Goal: Book appointment/travel/reservation

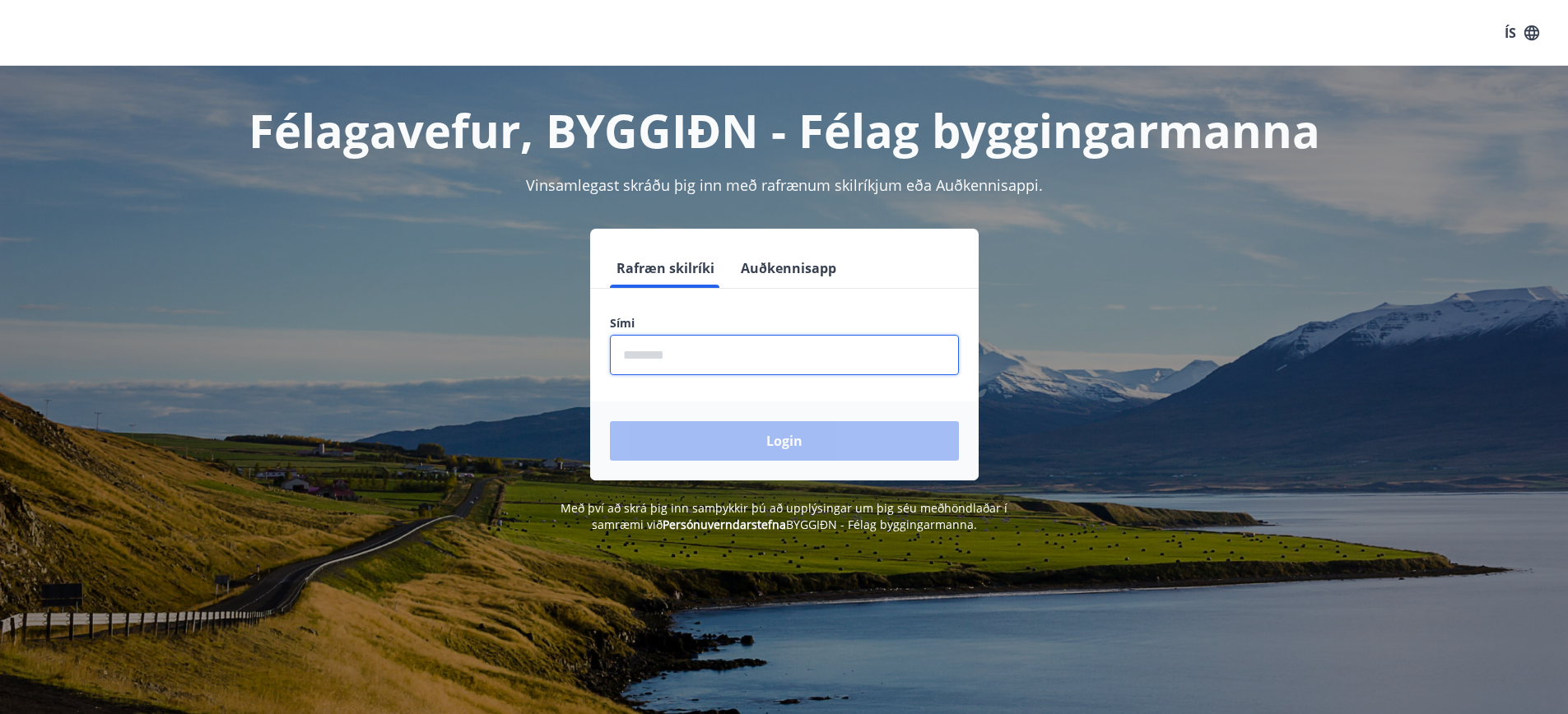
click at [688, 353] on input "phone" at bounding box center [784, 355] width 349 height 41
type input "********"
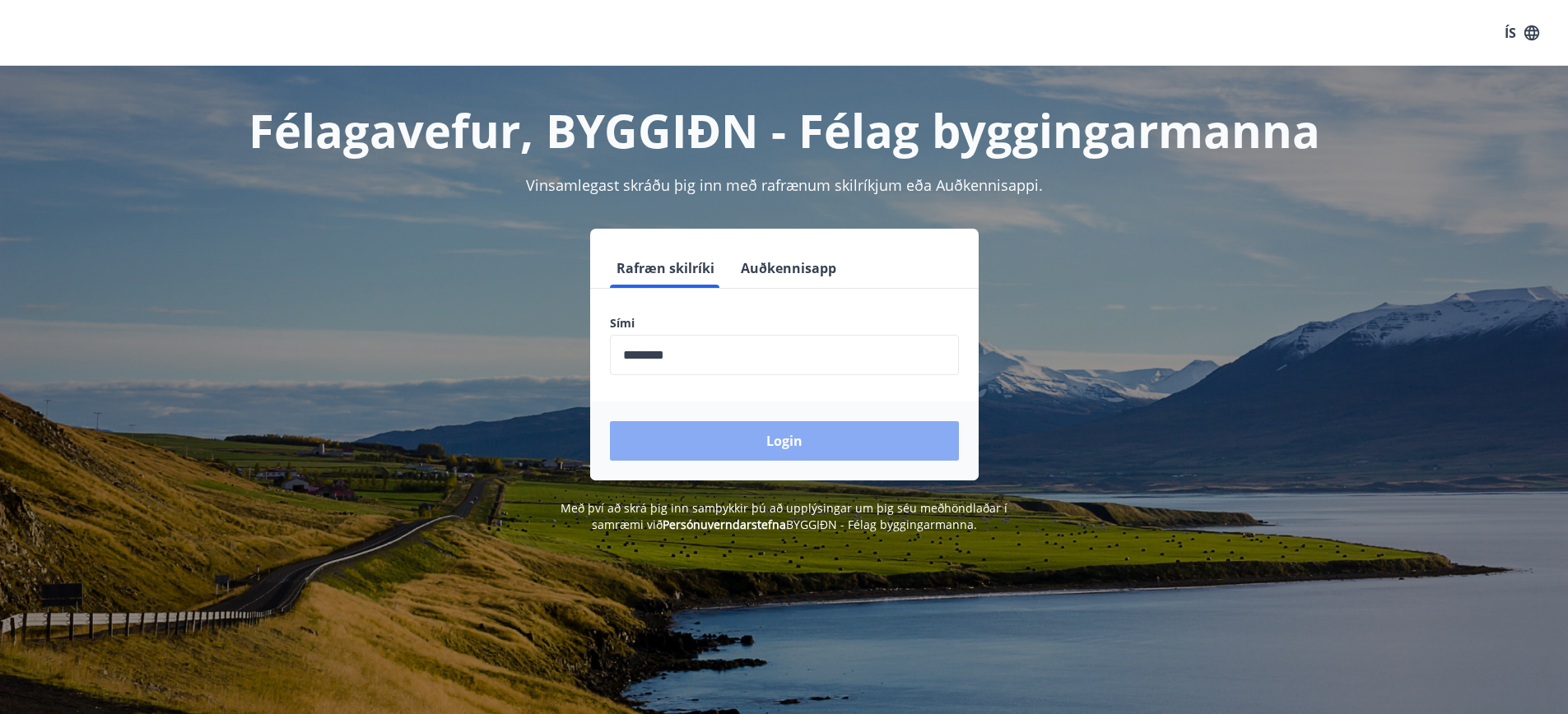
click at [785, 447] on button "Login" at bounding box center [784, 441] width 349 height 40
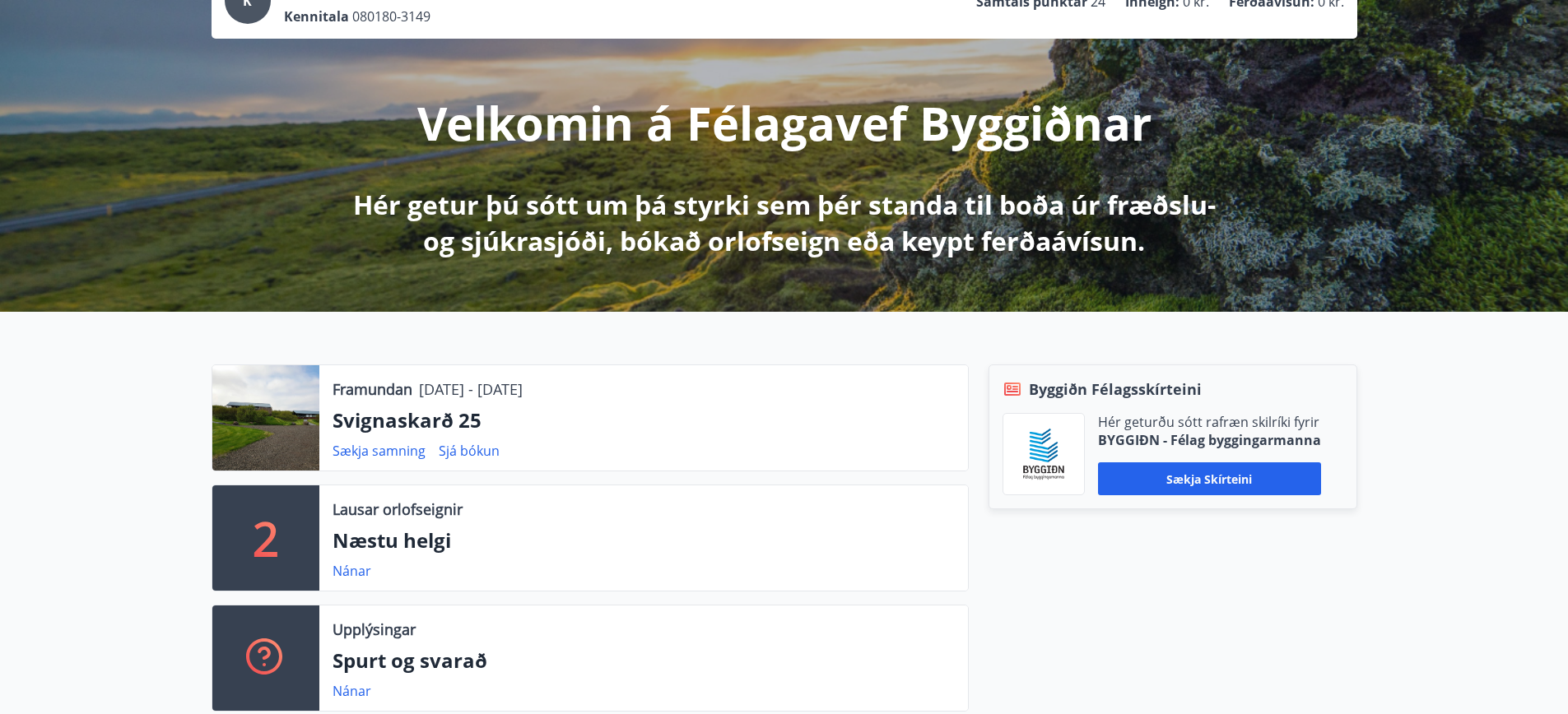
scroll to position [164, 0]
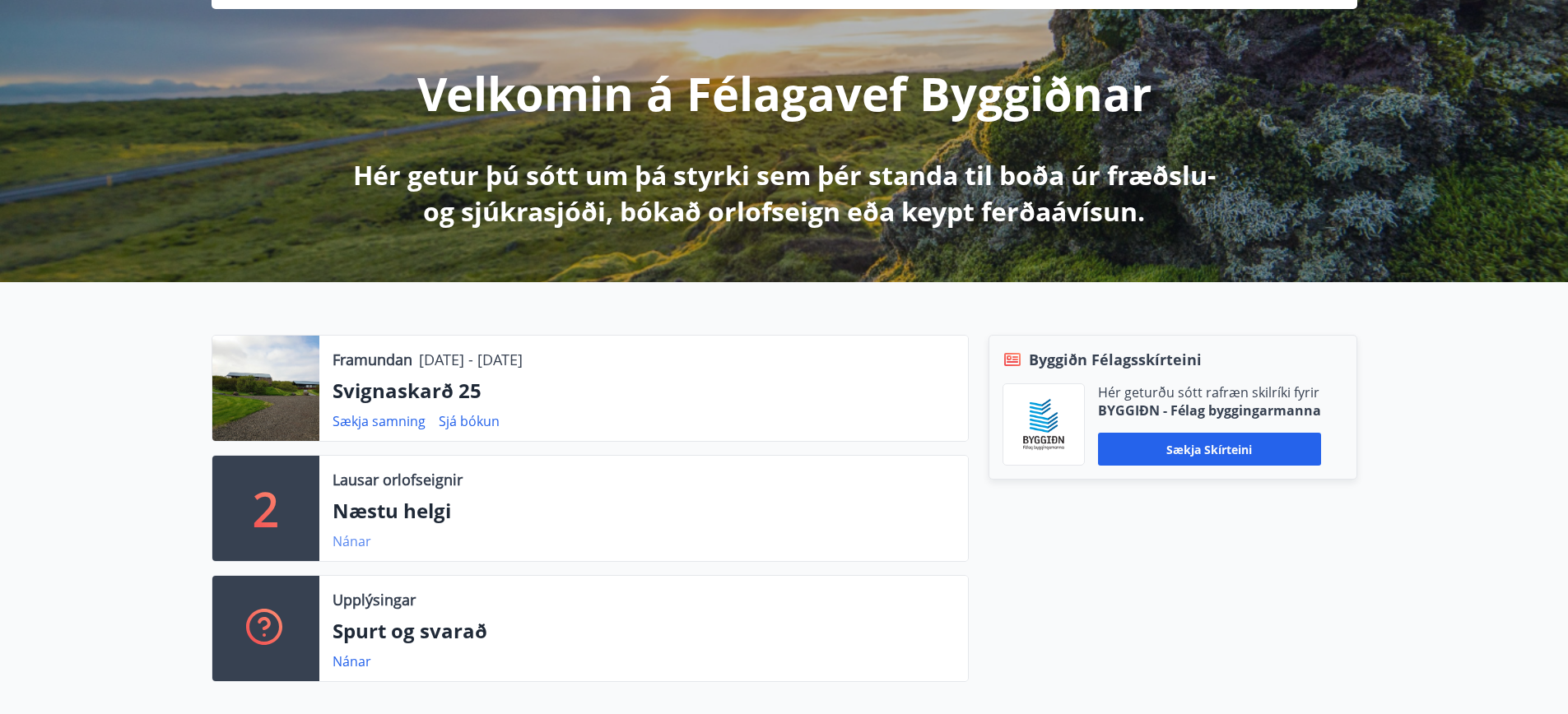
click at [361, 543] on link "Nánar" at bounding box center [352, 542] width 39 height 18
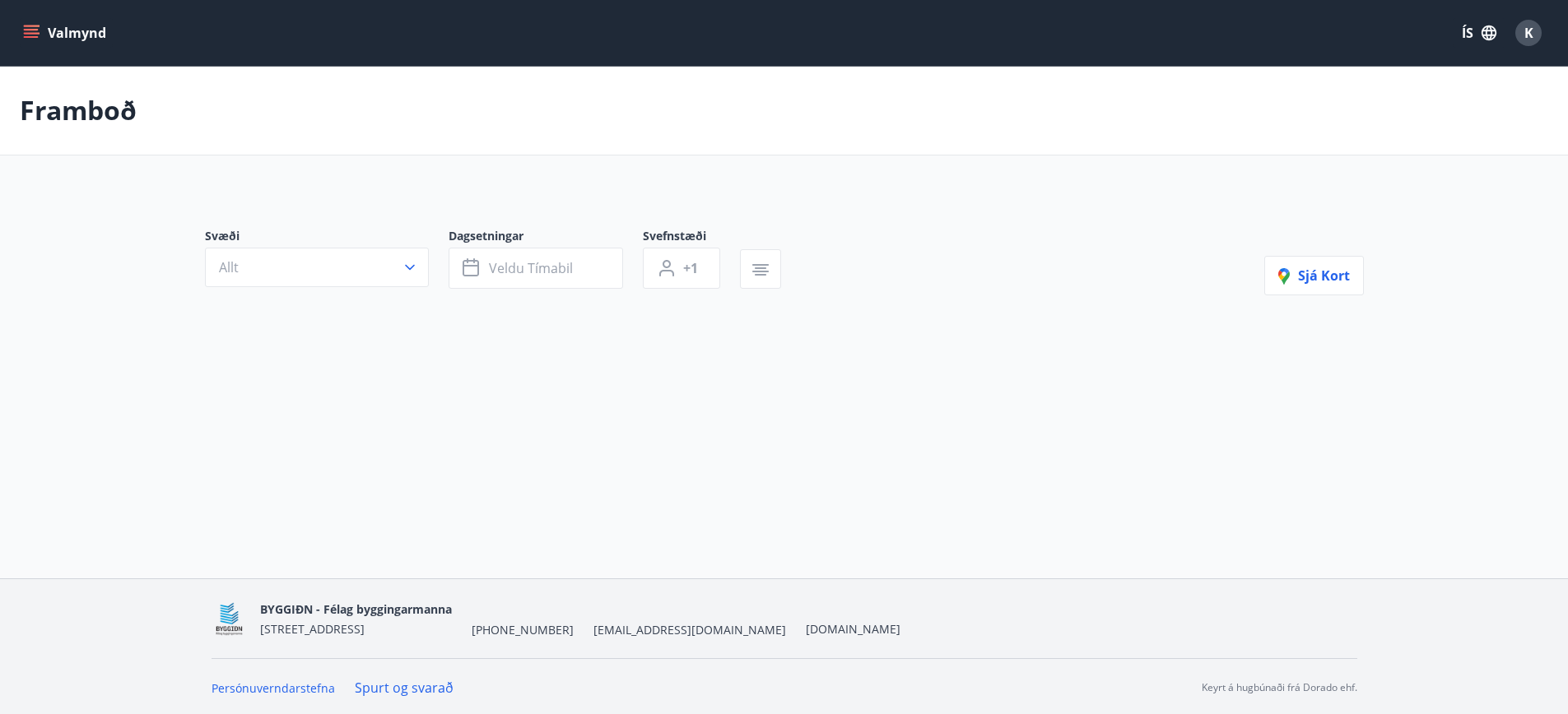
type input "*"
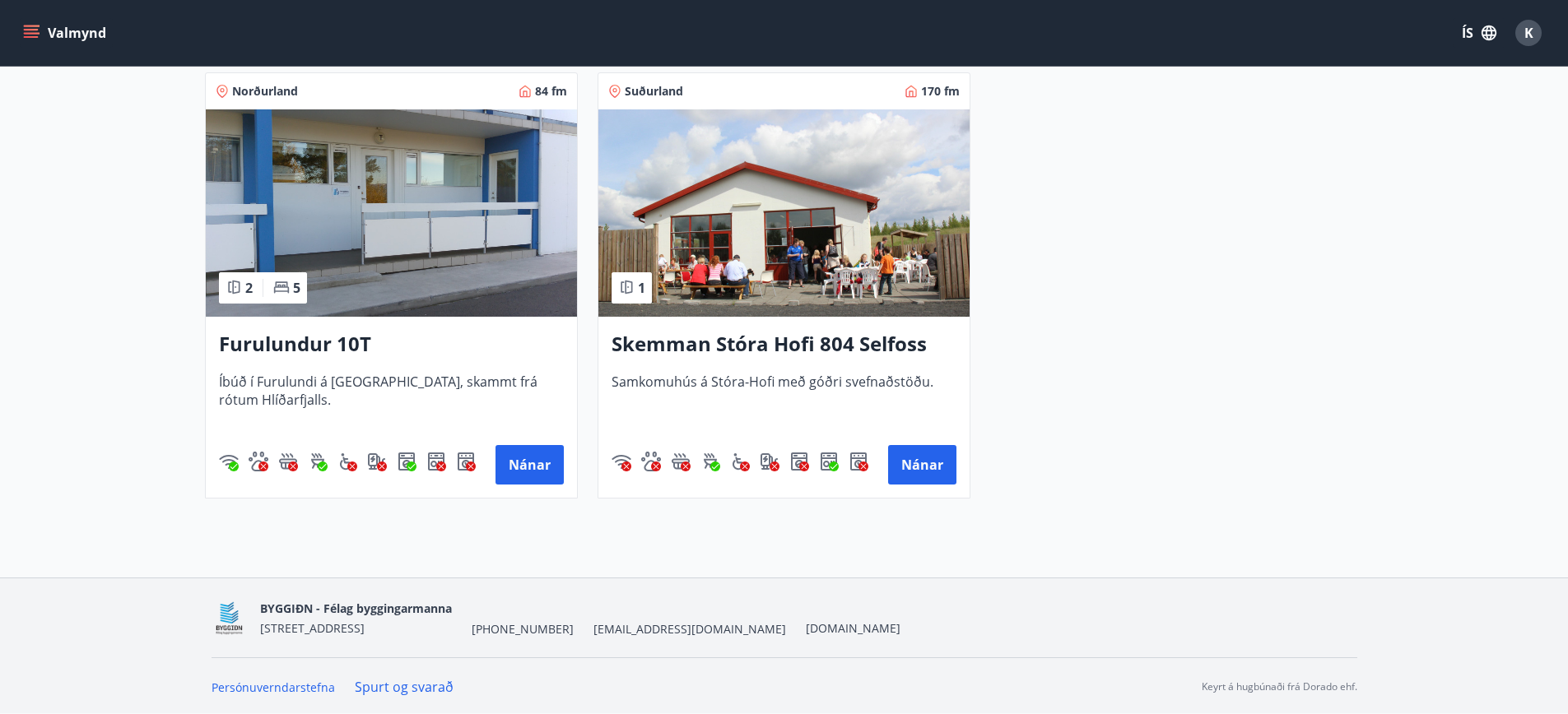
scroll to position [347, 0]
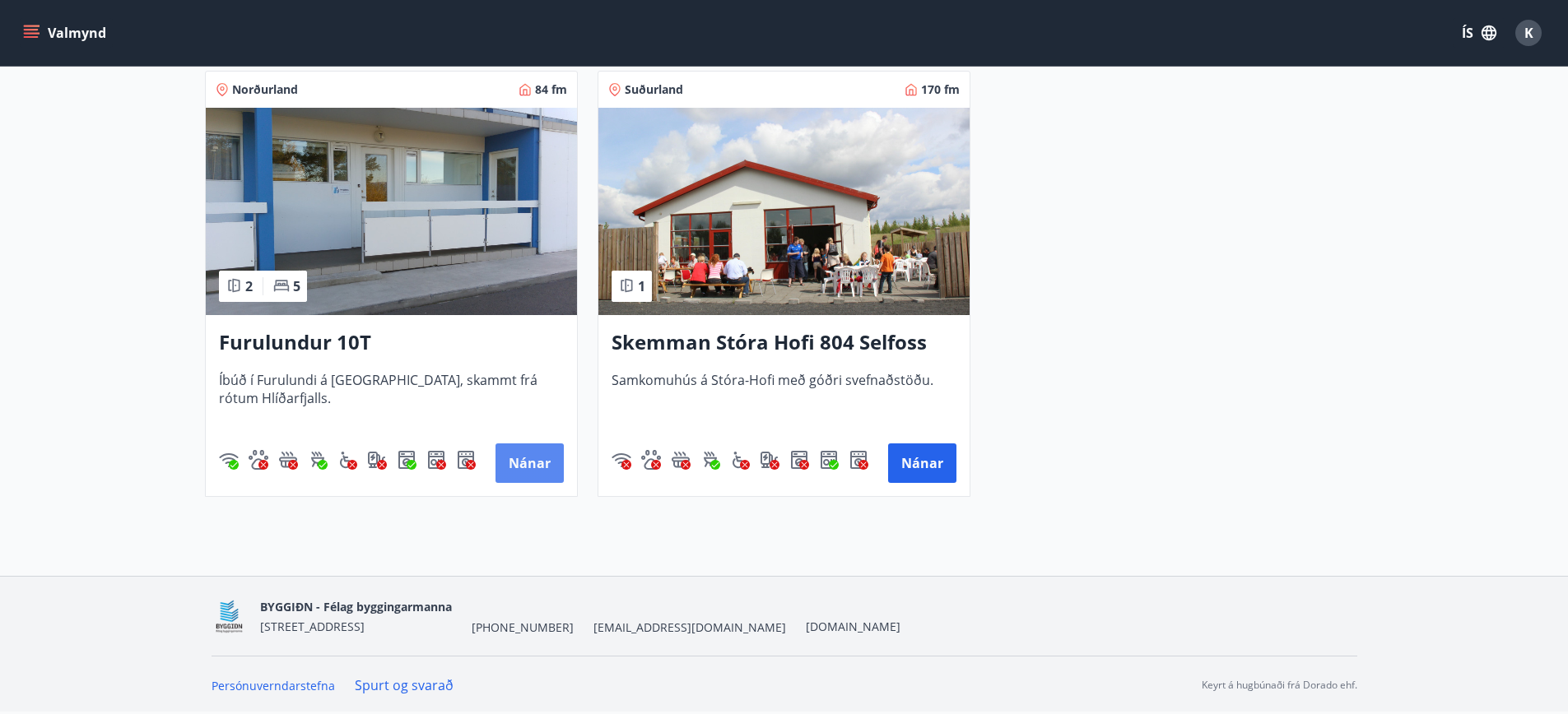
click at [533, 468] on button "Nánar" at bounding box center [529, 463] width 68 height 40
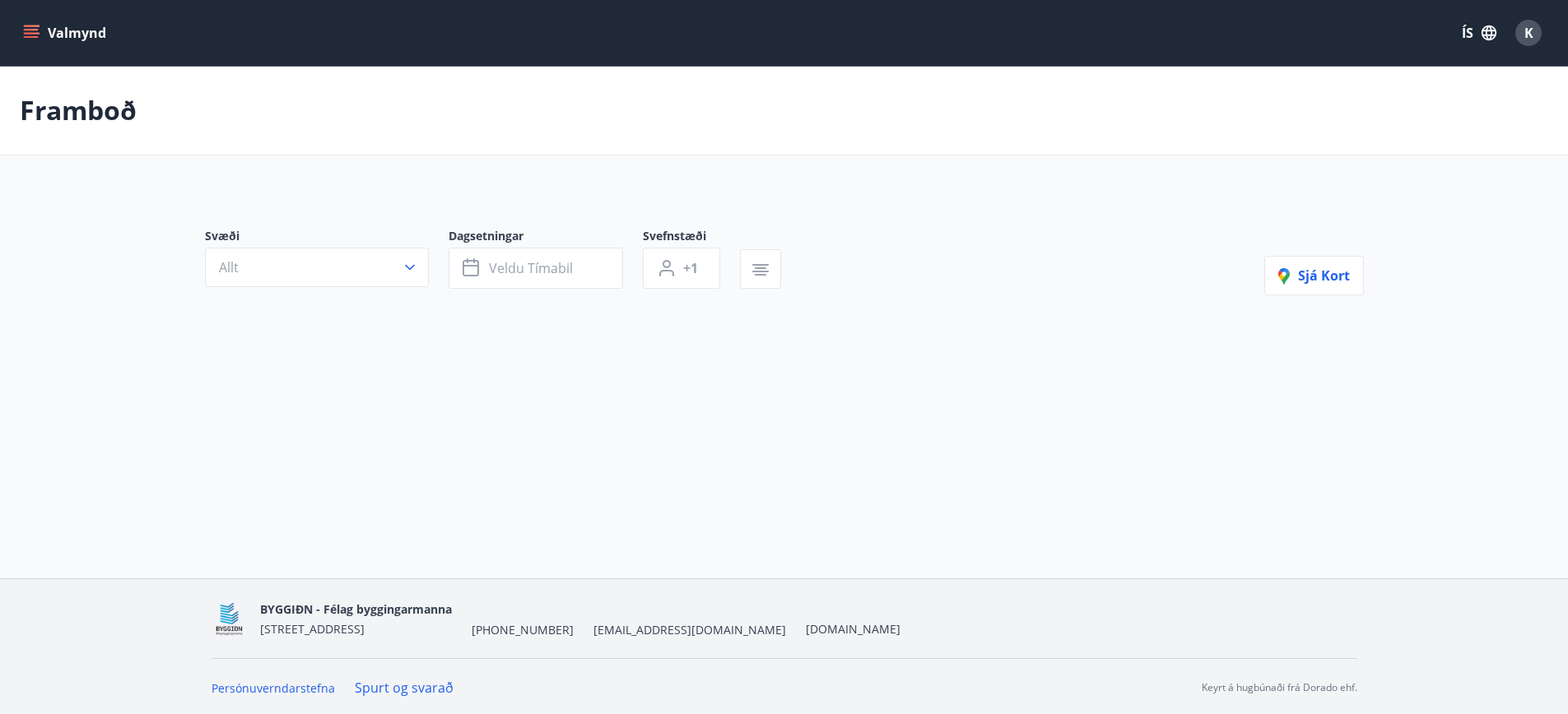
type input "*"
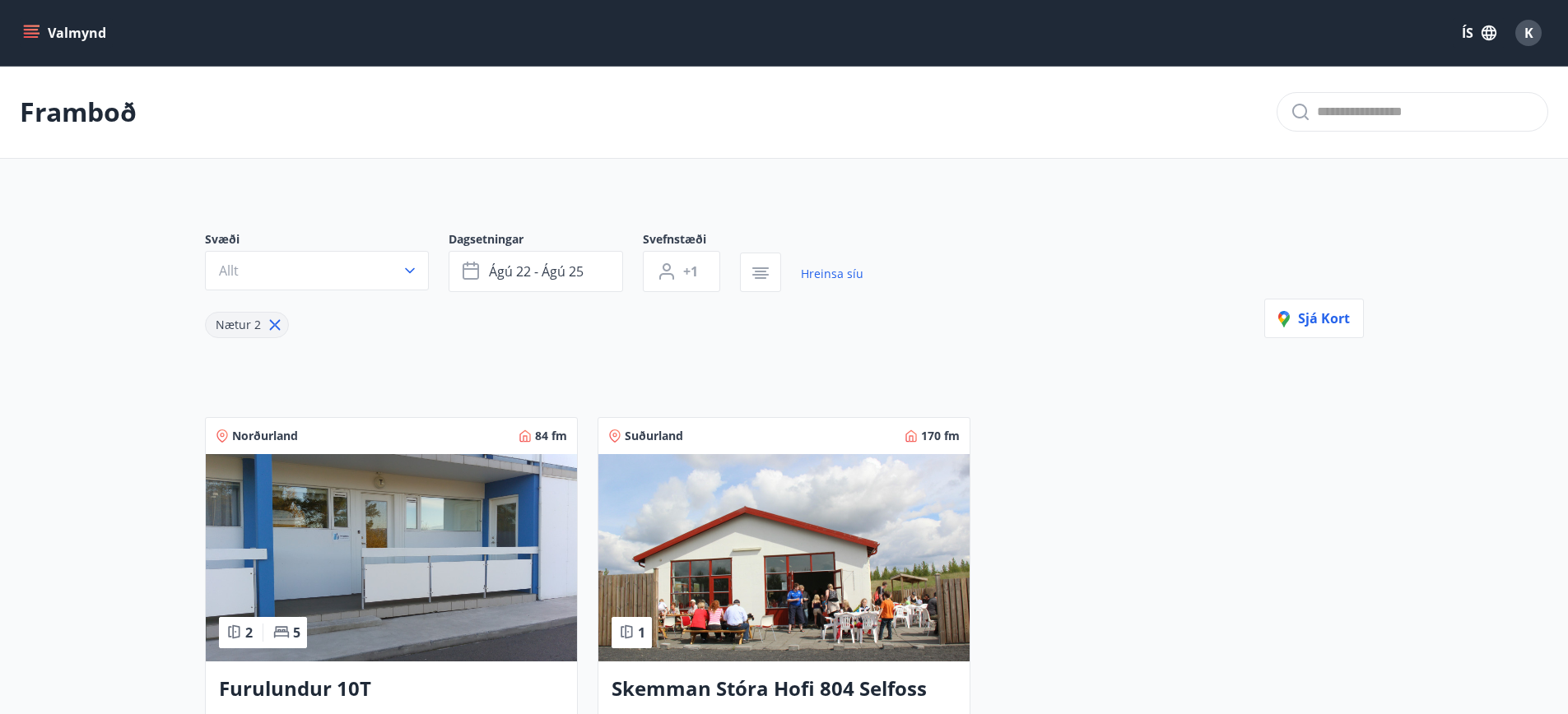
click at [86, 114] on p "Framboð" at bounding box center [78, 112] width 117 height 37
click at [60, 118] on p "Framboð" at bounding box center [78, 112] width 117 height 37
click at [29, 33] on icon "menu" at bounding box center [33, 33] width 18 height 2
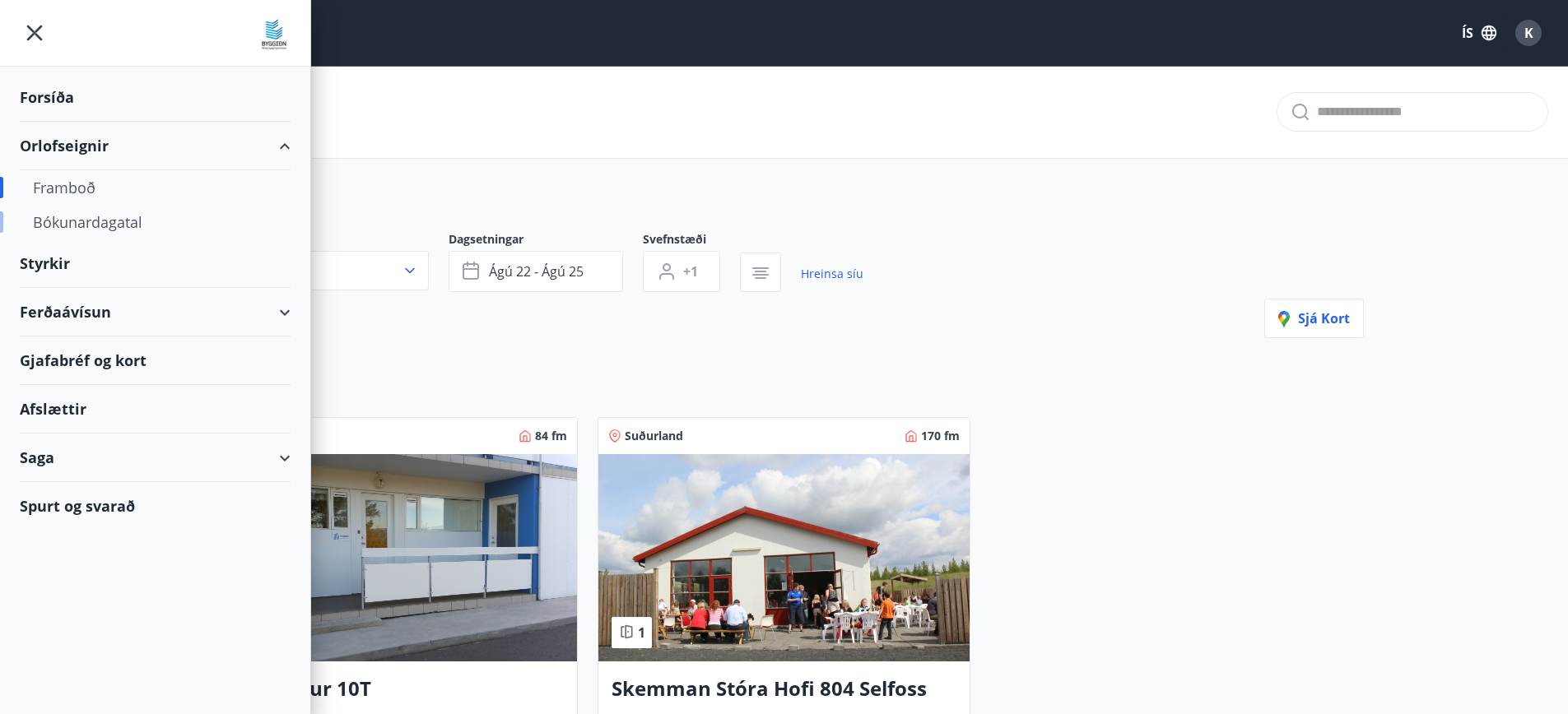
click at [62, 219] on div "Bókunardagatal" at bounding box center [155, 222] width 245 height 35
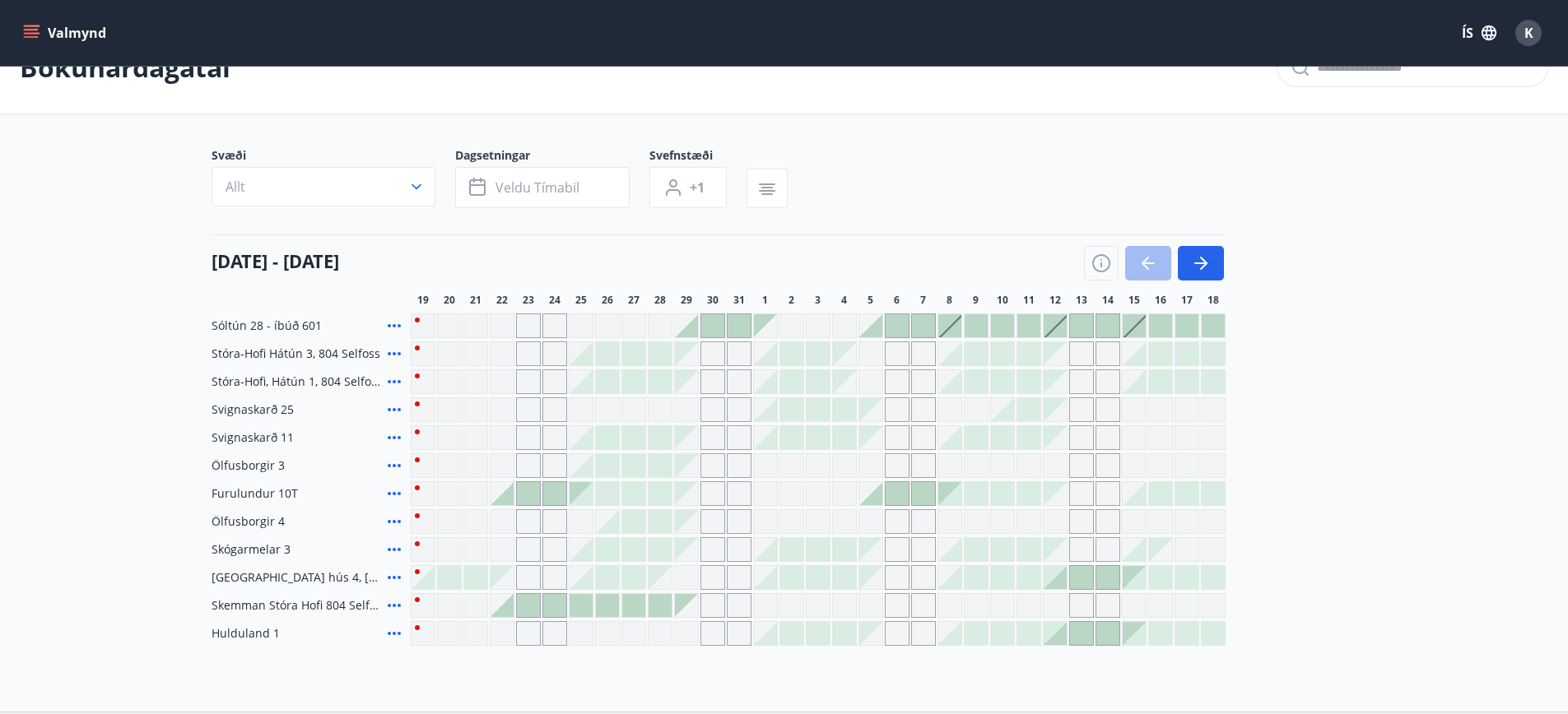
scroll to position [82, 0]
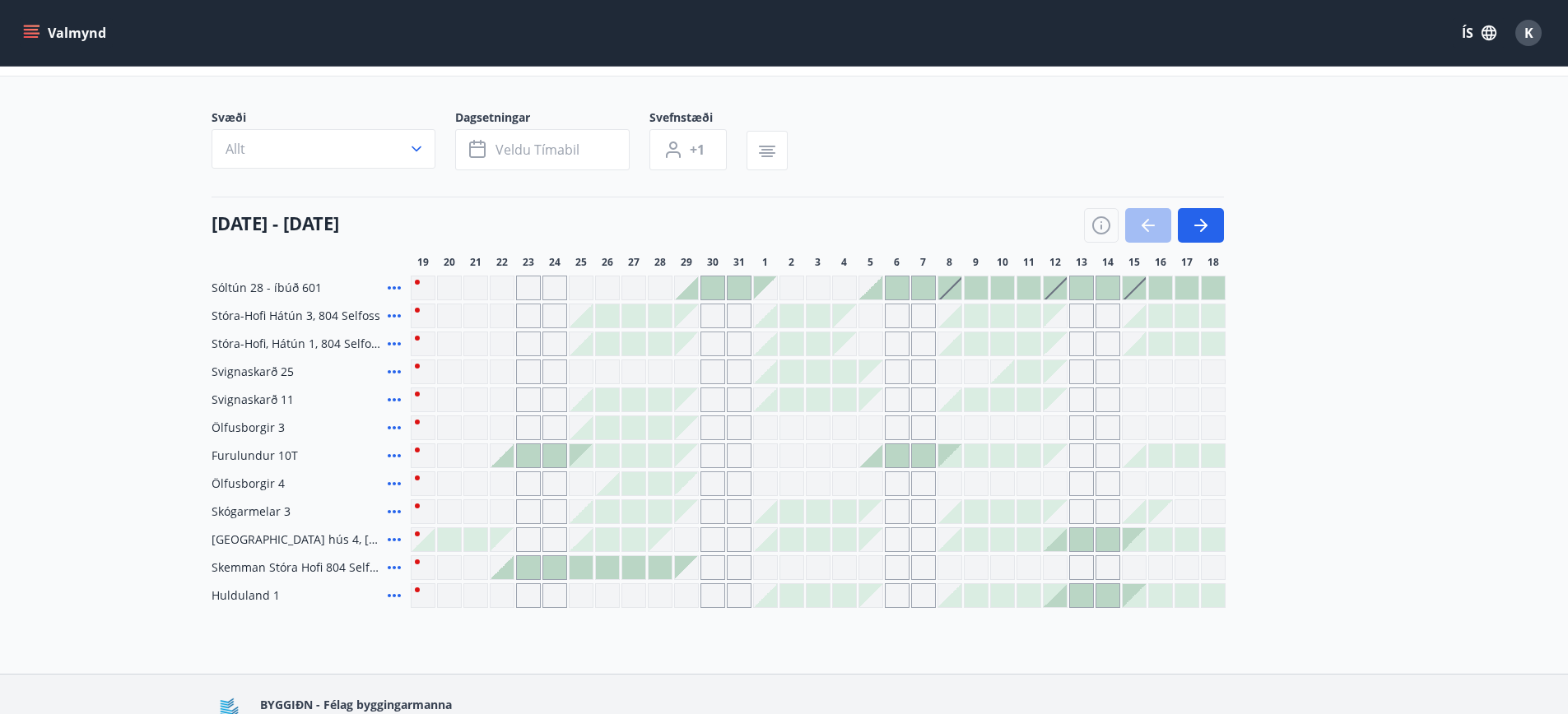
click at [684, 290] on div at bounding box center [685, 287] width 23 height 23
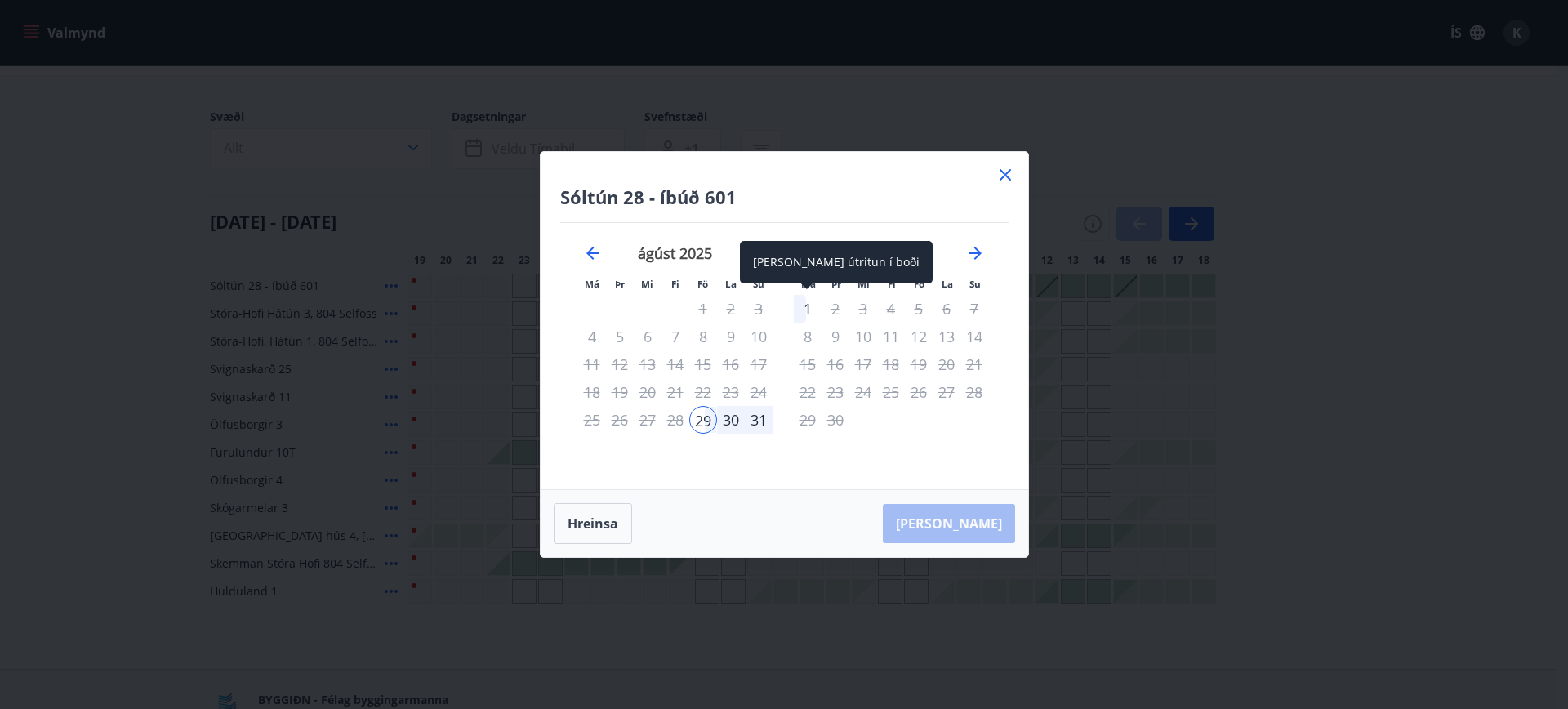
click at [801, 312] on div "1" at bounding box center [808, 309] width 28 height 28
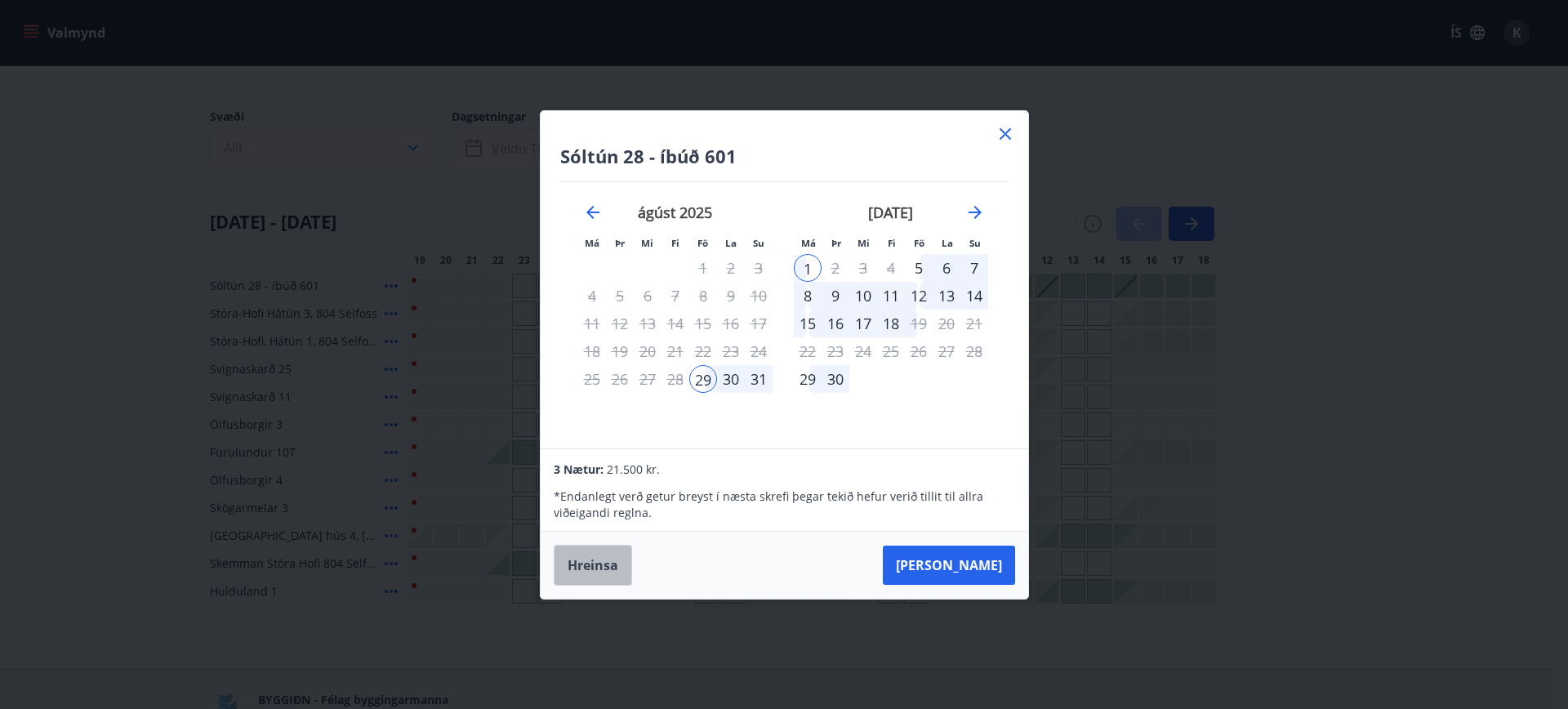
click at [596, 564] on button "Hreinsa" at bounding box center [593, 565] width 79 height 41
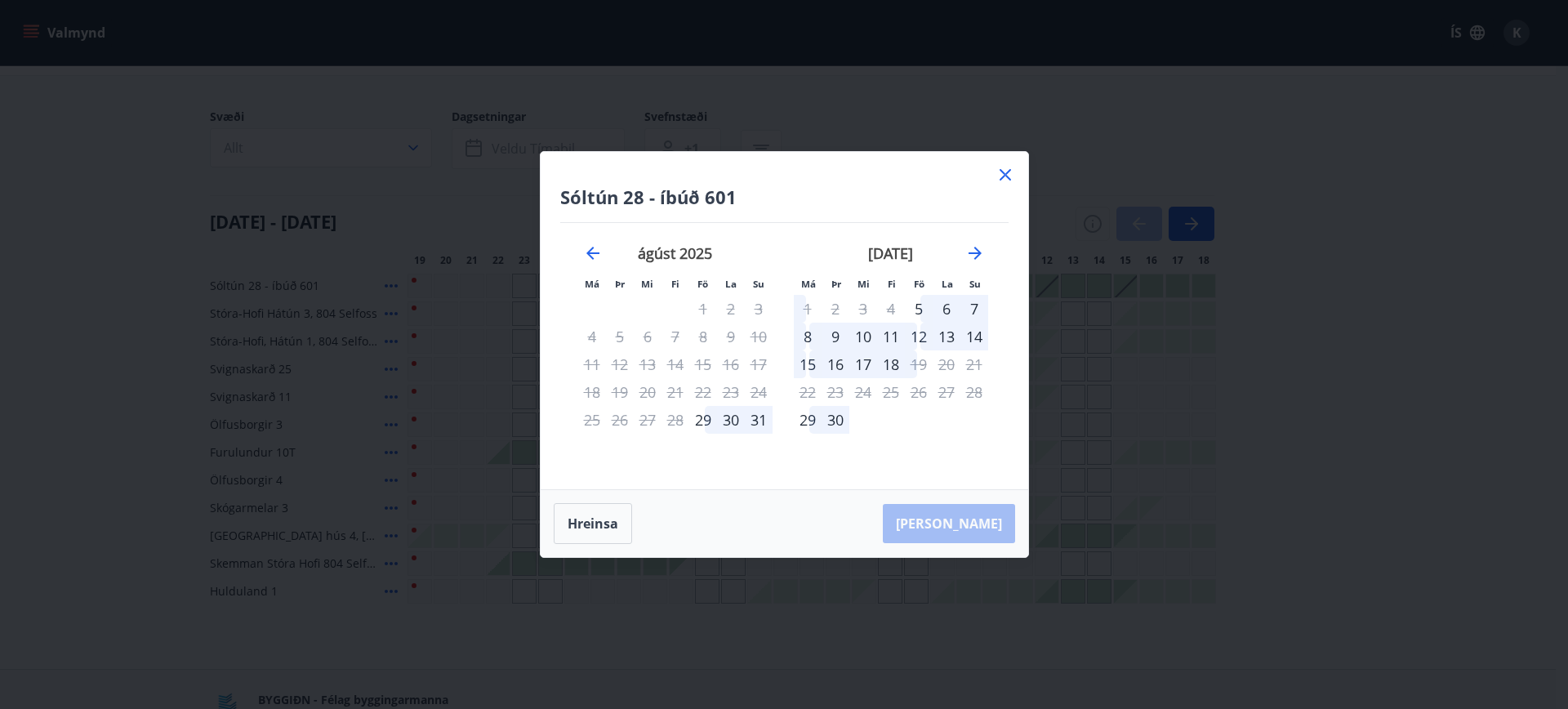
click at [1009, 176] on icon at bounding box center [1006, 175] width 20 height 20
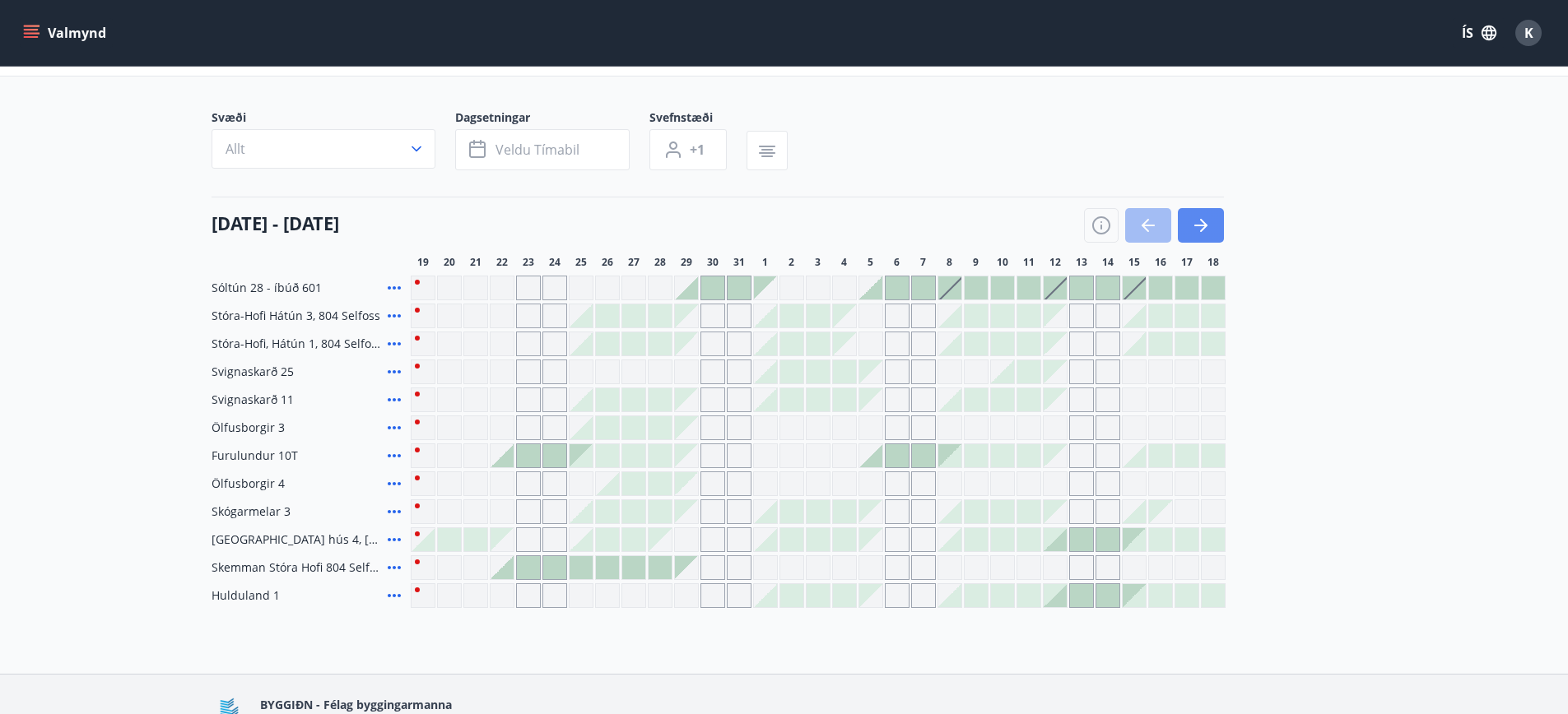
click at [1199, 234] on icon "button" at bounding box center [1201, 226] width 20 height 20
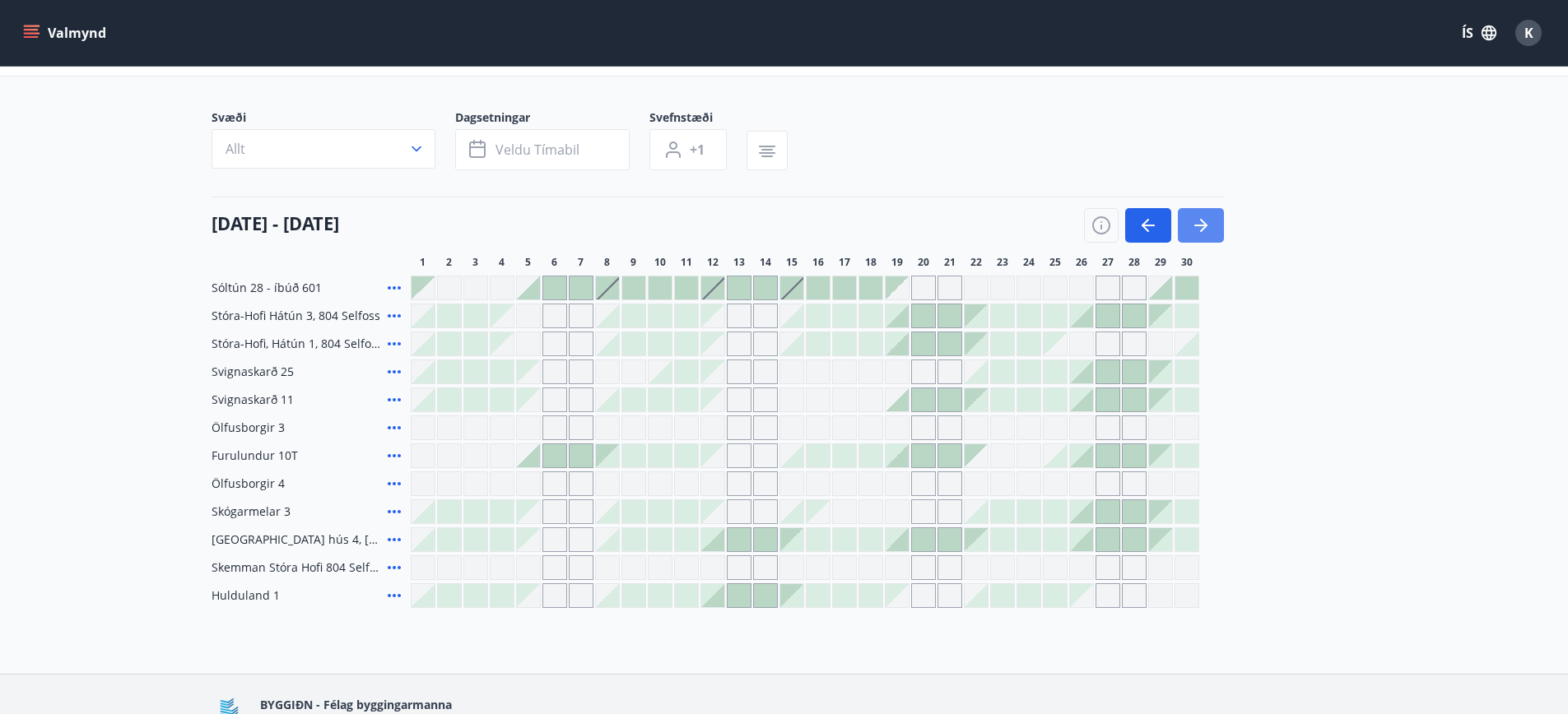
click at [1199, 234] on icon "button" at bounding box center [1201, 226] width 20 height 20
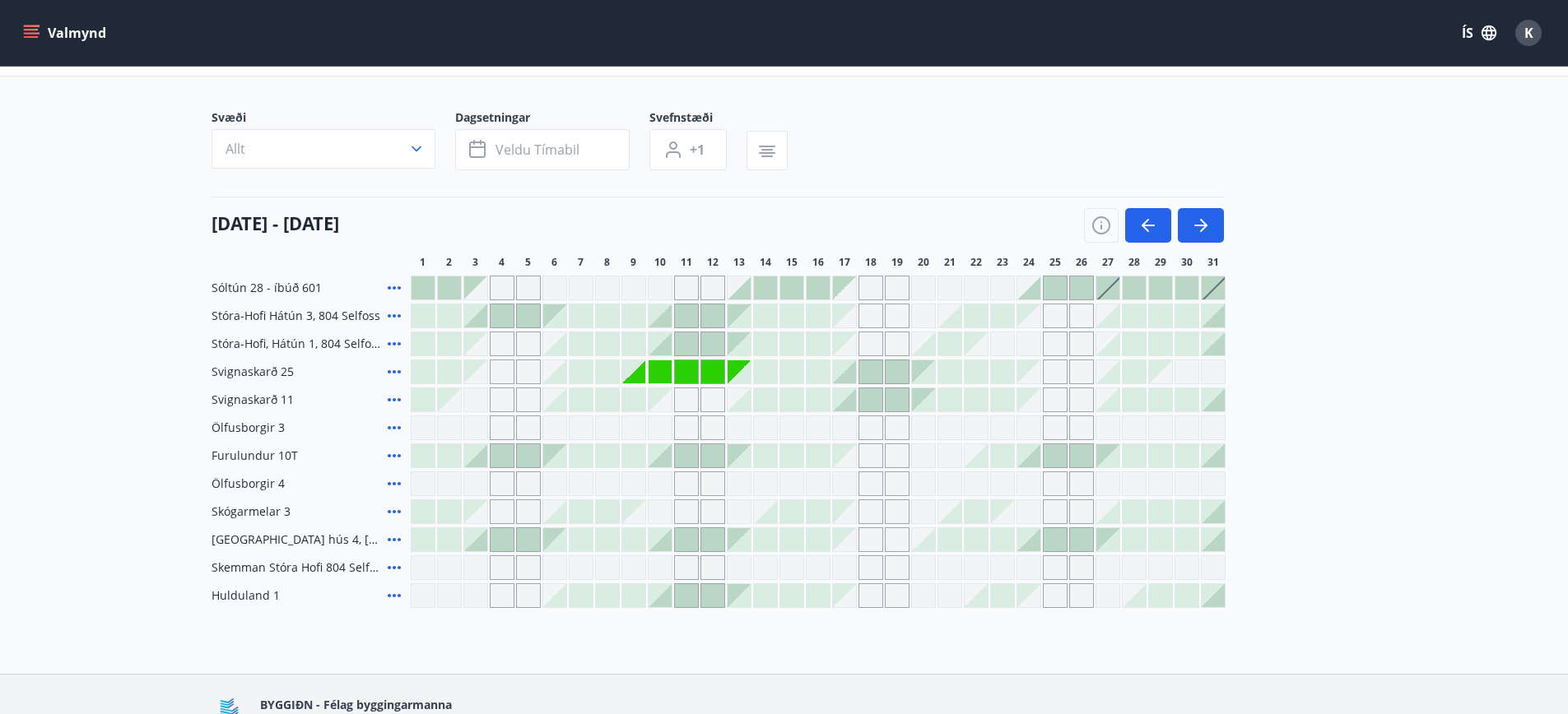
click at [654, 374] on div "Gráir dagar eru ekki bókanlegir" at bounding box center [660, 371] width 23 height 23
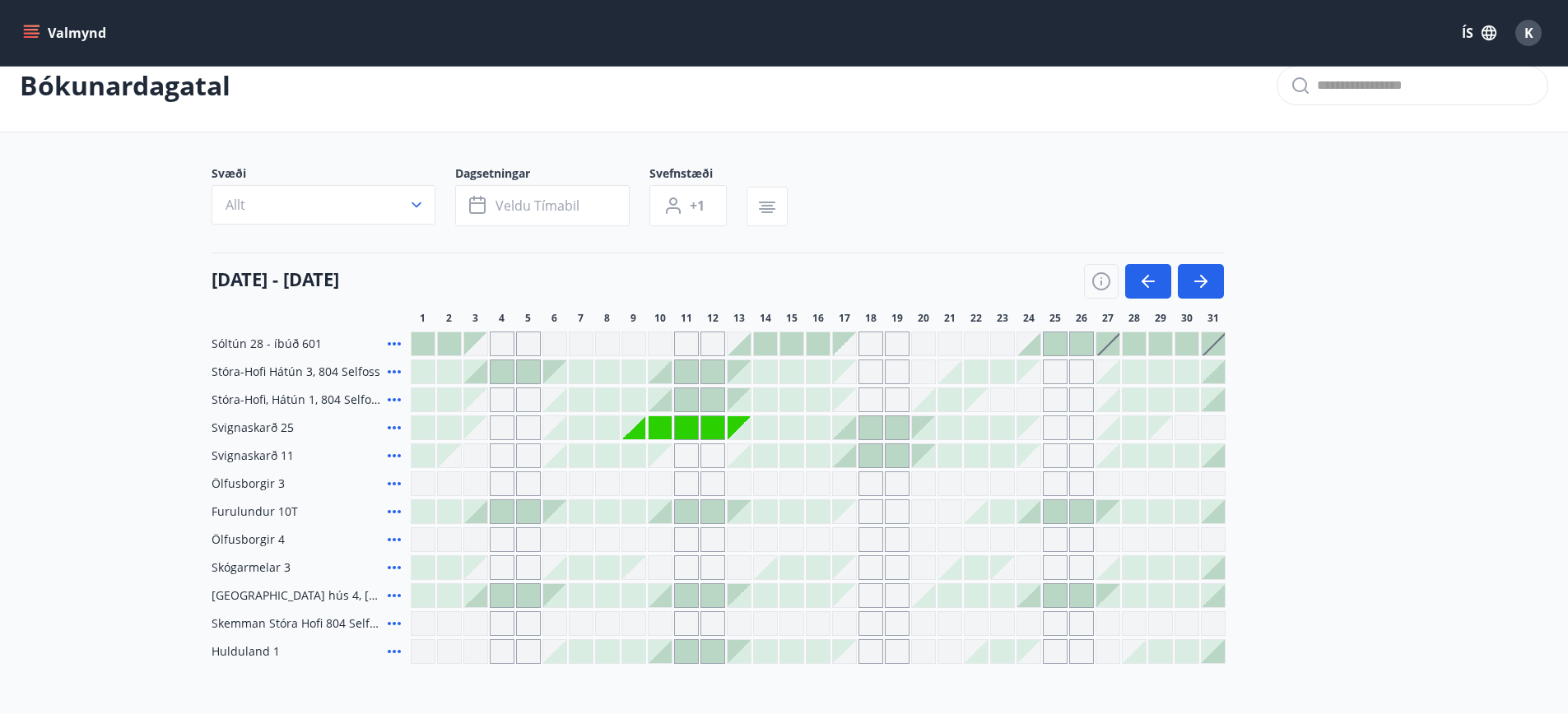
scroll to position [0, 0]
